Goal: Information Seeking & Learning: Learn about a topic

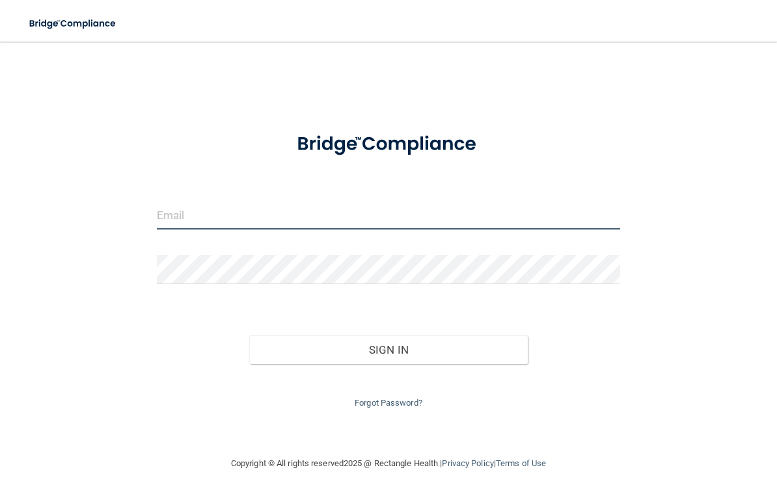
type input "[EMAIL_ADDRESS][DOMAIN_NAME]"
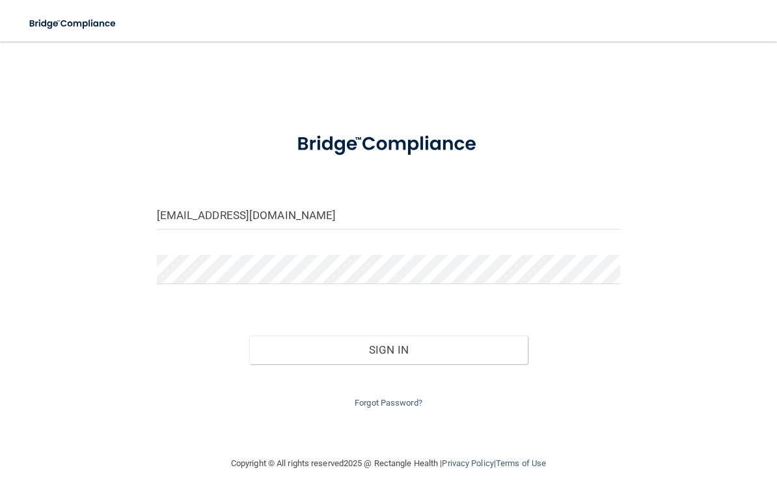
click at [388, 347] on button "Sign In" at bounding box center [388, 350] width 278 height 29
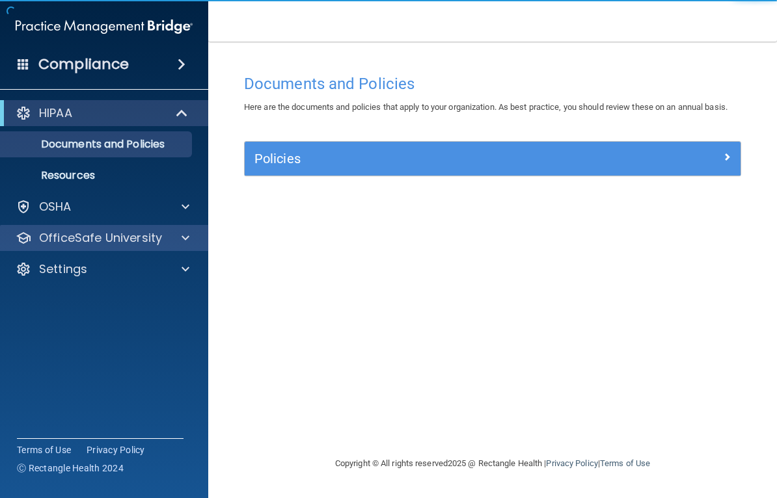
click at [183, 243] on span at bounding box center [185, 238] width 8 height 16
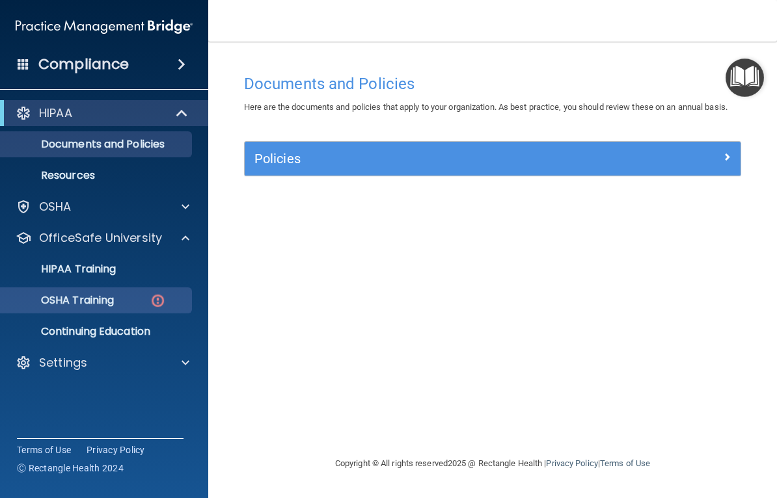
click at [150, 299] on img at bounding box center [158, 301] width 16 height 16
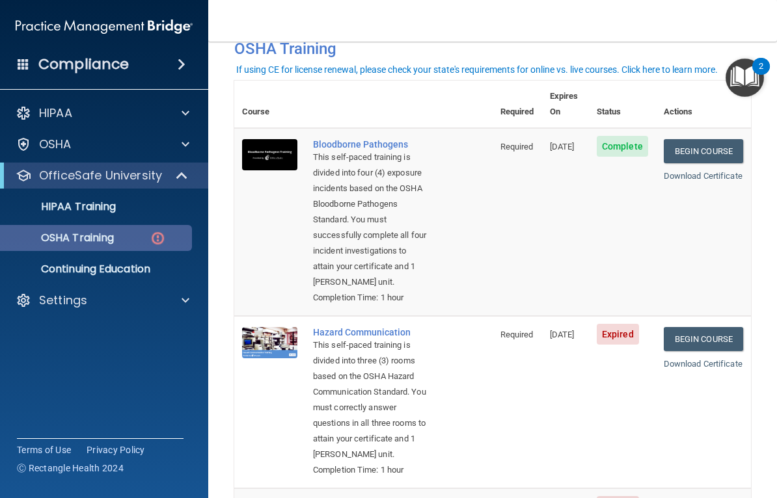
scroll to position [70, 0]
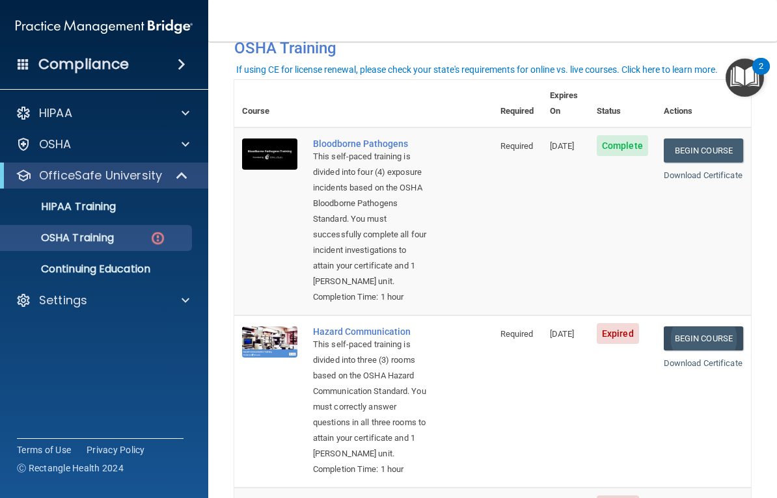
click at [712, 334] on link "Begin Course" at bounding box center [702, 338] width 79 height 24
